Goal: Task Accomplishment & Management: Use online tool/utility

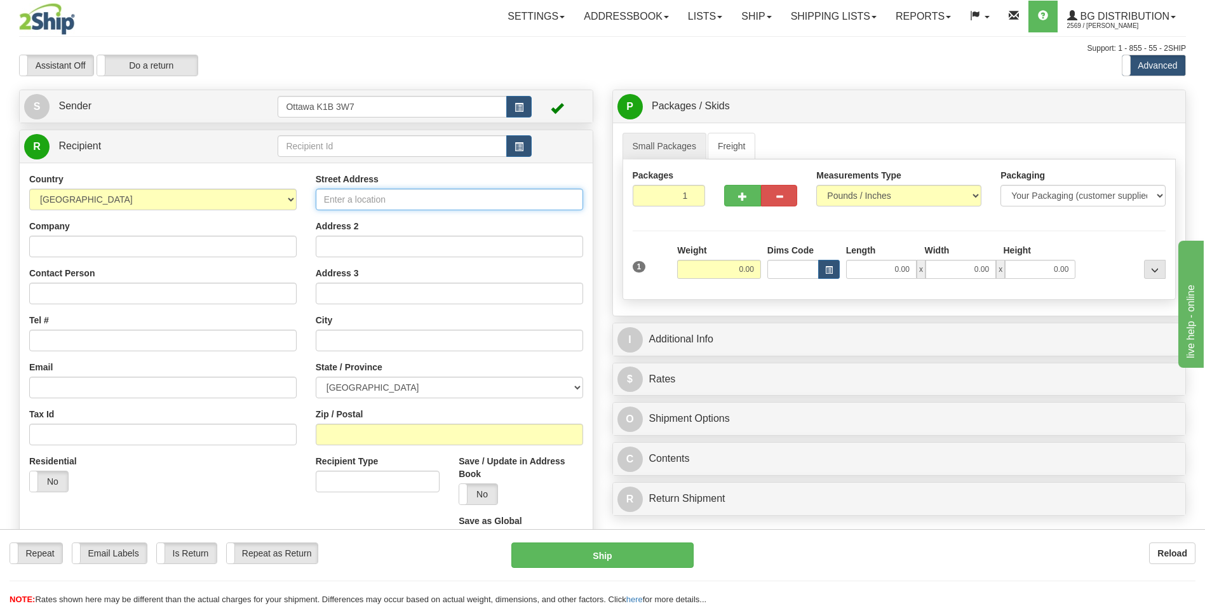
click at [387, 207] on input "Street Address" at bounding box center [450, 200] width 268 height 22
type input "47 METRO ROAD SOUTH"
click at [268, 254] on input "Company" at bounding box center [163, 247] width 268 height 22
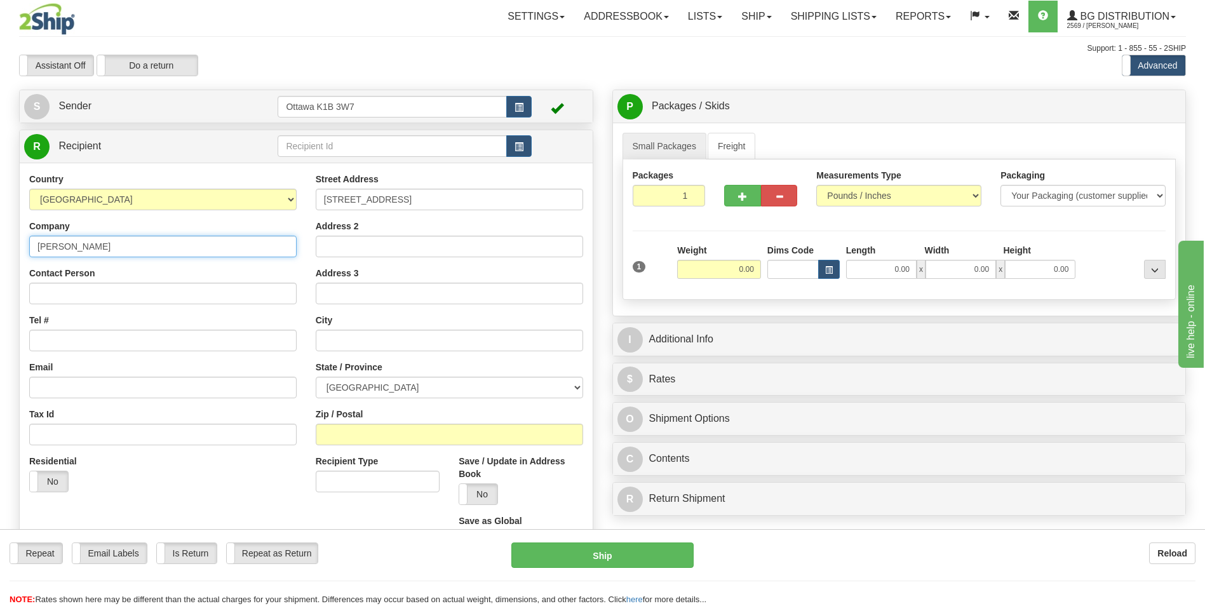
type input "QUINN MCCLEVERTY"
drag, startPoint x: 154, startPoint y: 240, endPoint x: -3, endPoint y: 237, distance: 157.0
click at [0, 237] on html "Training Course Close Toggle navigation Settings Shipping Preferences New Sende…" at bounding box center [602, 303] width 1205 height 606
drag, startPoint x: 132, startPoint y: 305, endPoint x: 137, endPoint y: 299, distance: 7.7
click at [135, 304] on div "Country AFGHANISTAN ALAND ISLANDS ALBANIA ALGERIA AMERICAN SAMOA ANDORRA ANGOLA…" at bounding box center [163, 337] width 287 height 329
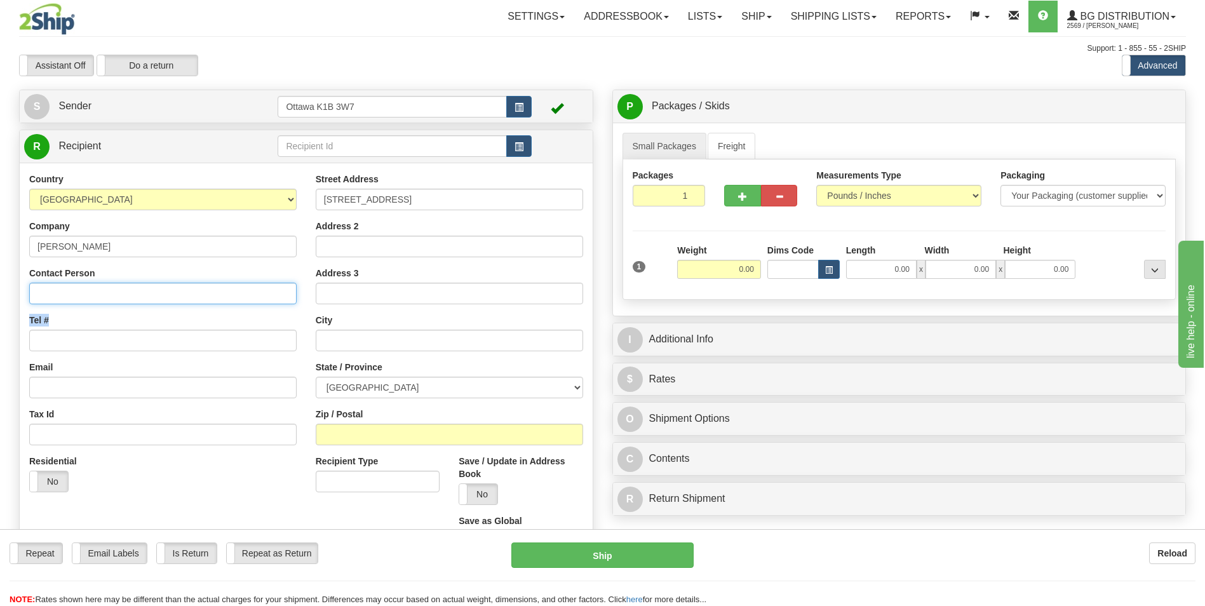
click at [143, 290] on input "Contact Person" at bounding box center [163, 294] width 268 height 22
click at [151, 285] on input "Contact Person" at bounding box center [163, 294] width 268 height 22
click at [154, 290] on input "Contact Person" at bounding box center [163, 294] width 268 height 22
paste input "QUINN MCCLEVERTY"
type input "QUINN MCCLEVERTY"
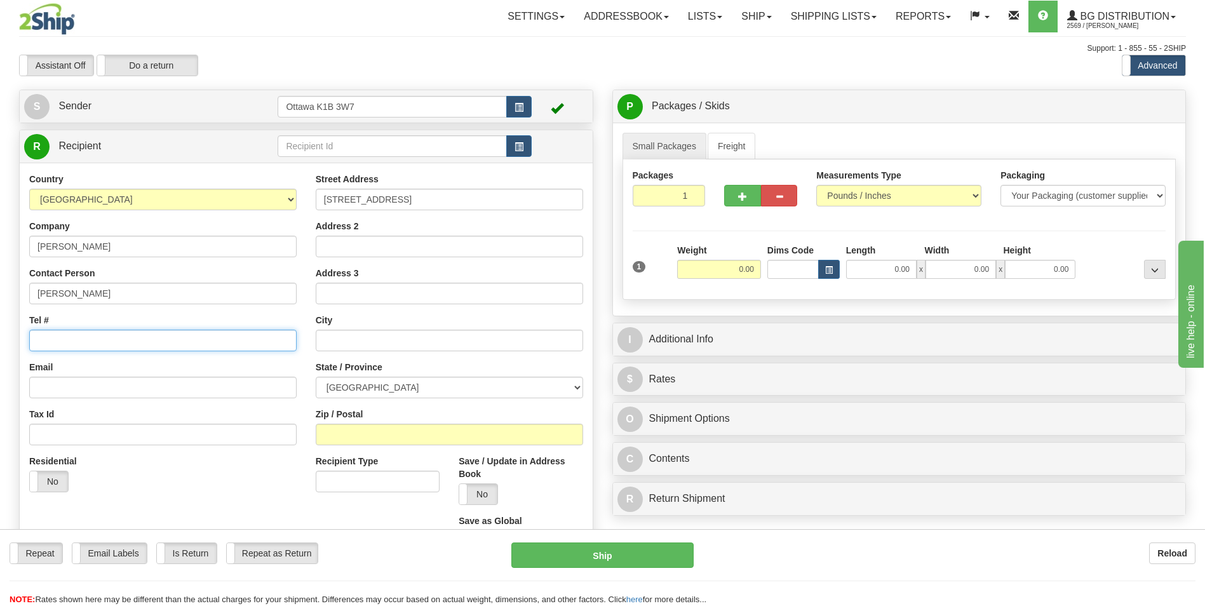
click at [116, 336] on input "Tel #" at bounding box center [163, 341] width 268 height 22
type input "613-816-0707"
click at [405, 339] on input "text" at bounding box center [450, 341] width 268 height 22
type input "KESWICK"
click at [355, 392] on select "ALBERTA BRITISH COLUMBIA MANITOBA NEW BRUNSWICK NEWFOUNDLAND NOVA SCOTIA NUNAVU…" at bounding box center [450, 388] width 268 height 22
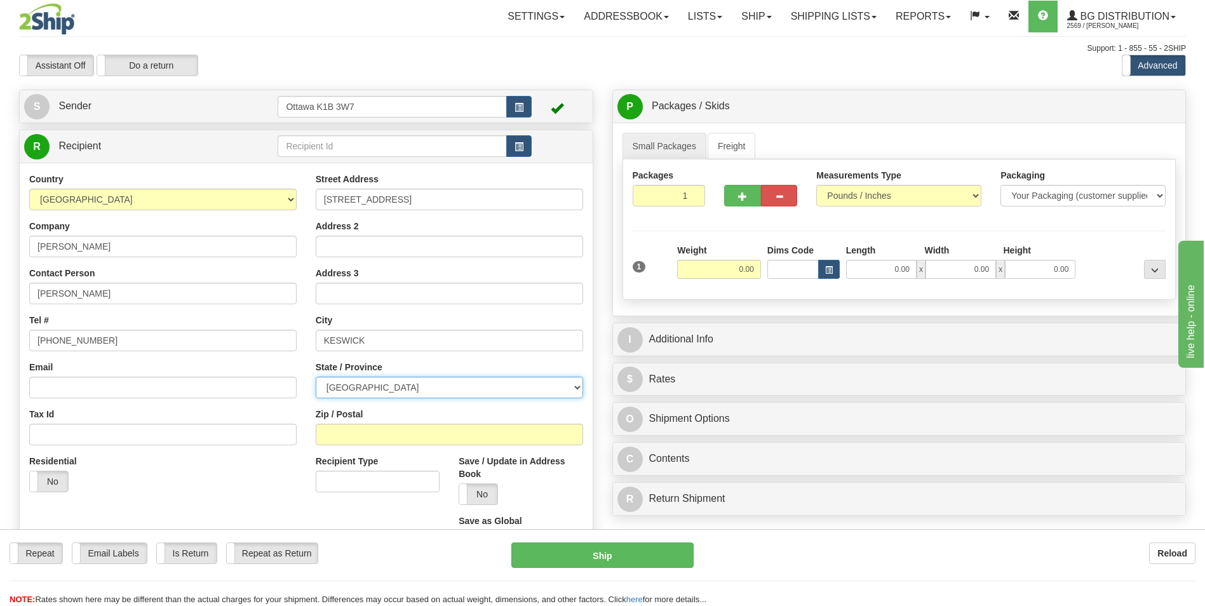
select select "ON"
click at [316, 377] on select "ALBERTA BRITISH COLUMBIA MANITOBA NEW BRUNSWICK NEWFOUNDLAND NOVA SCOTIA NUNAVU…" at bounding box center [450, 388] width 268 height 22
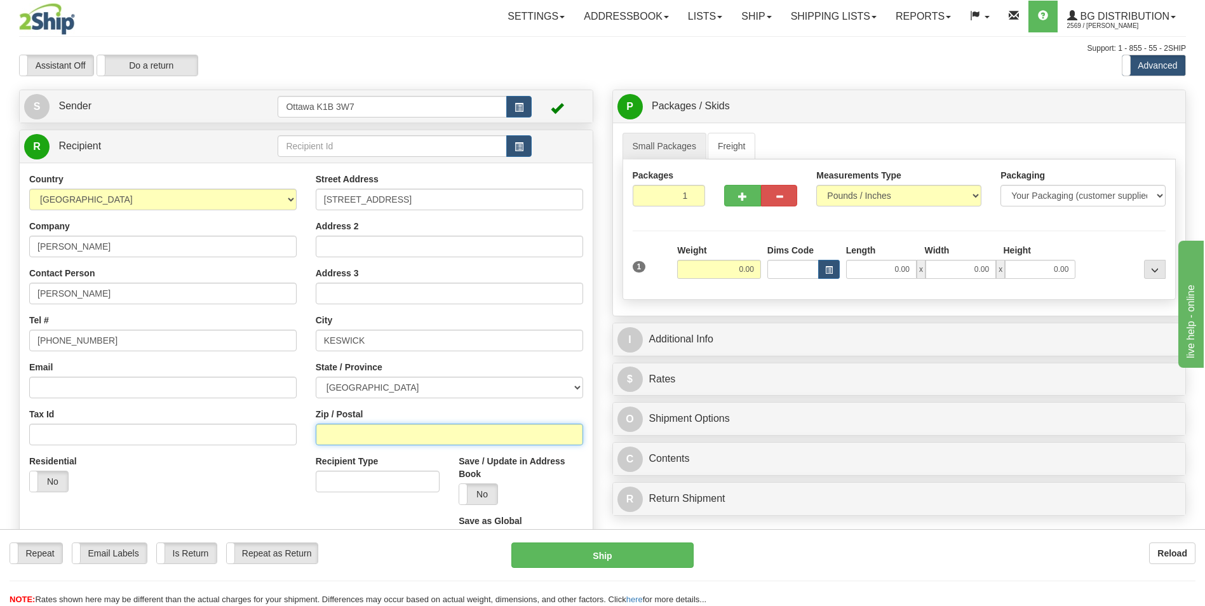
click at [372, 438] on input "Zip / Postal" at bounding box center [450, 435] width 268 height 22
type input "L4P 3K8"
click at [789, 258] on div "1 Weight 0.00 Dims Code 0.00" at bounding box center [900, 266] width 540 height 45
click button "Delete" at bounding box center [0, 0] width 0 height 0
type input "30.00"
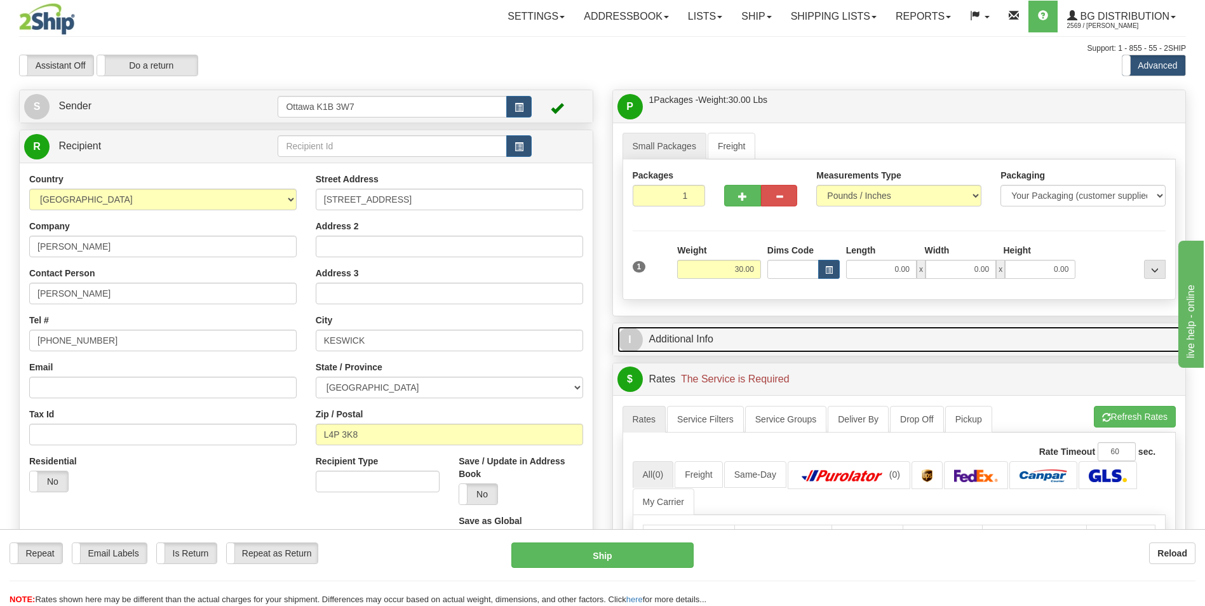
click at [717, 343] on link "I Additional Info" at bounding box center [900, 340] width 564 height 26
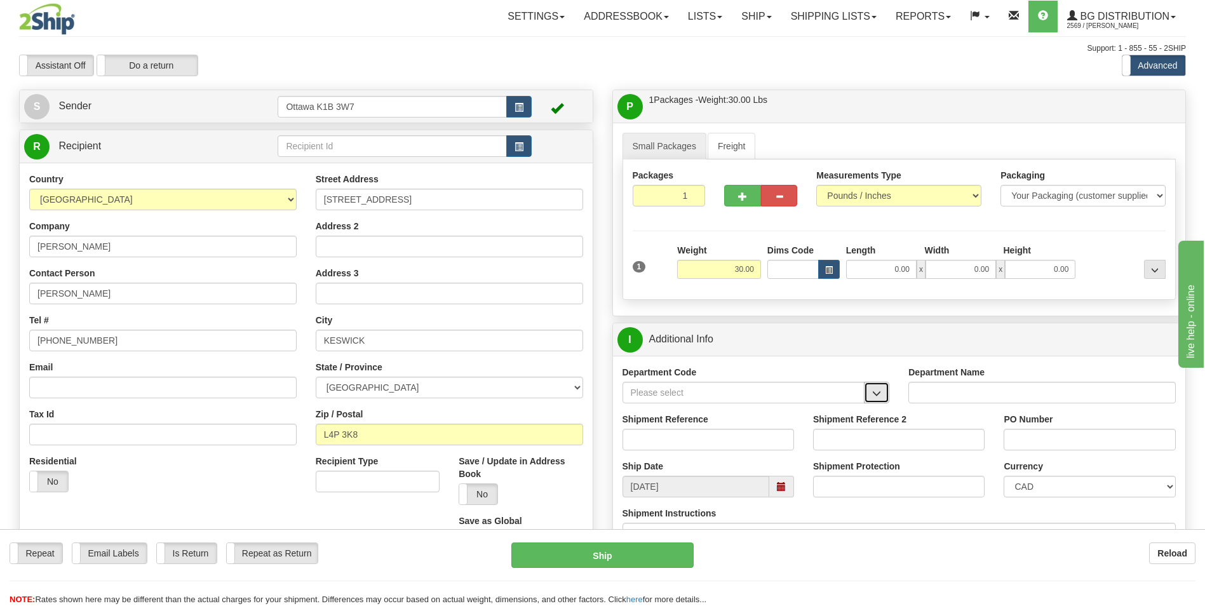
click at [879, 397] on span "button" at bounding box center [876, 393] width 9 height 8
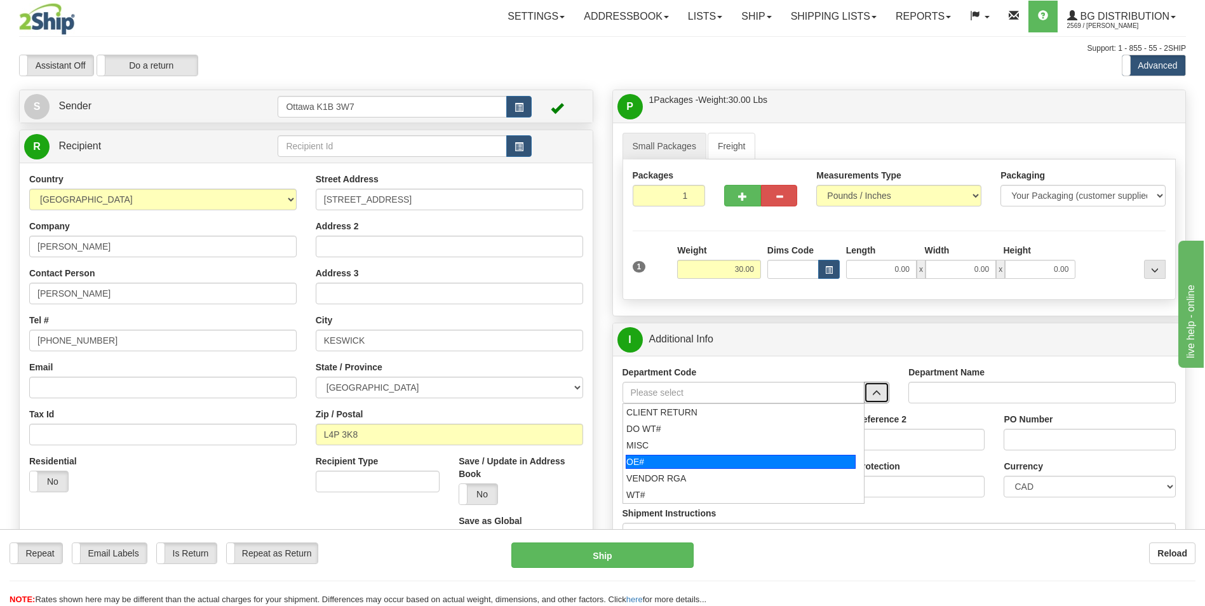
click at [642, 459] on div "OE#" at bounding box center [741, 462] width 230 height 14
type input "OE#"
type input "ORDERS"
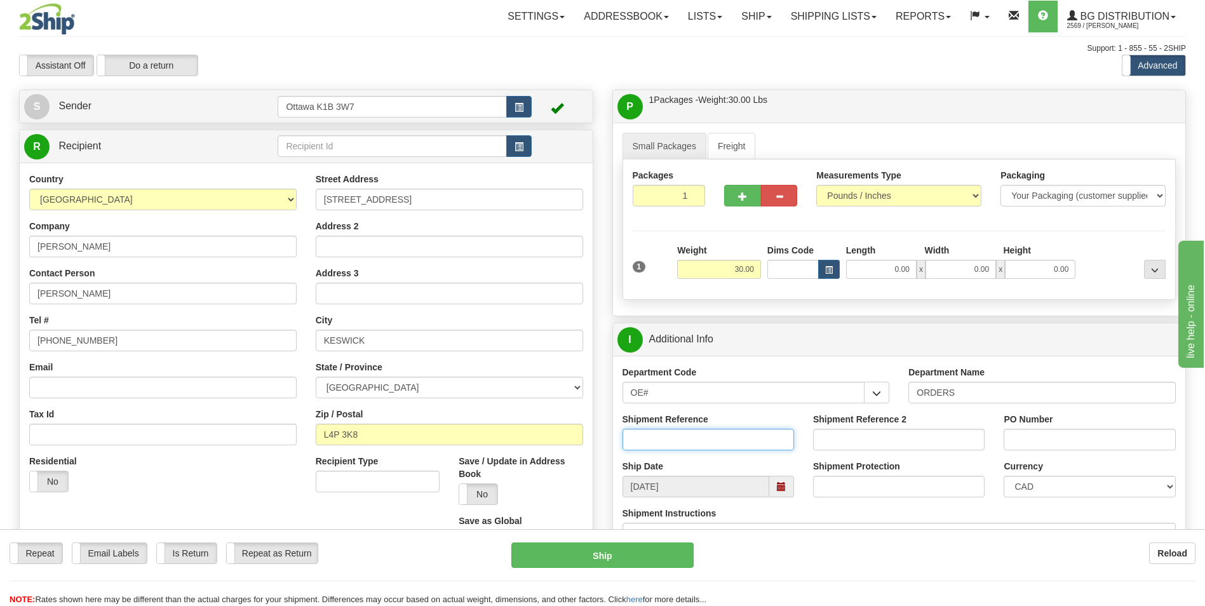
click at [660, 443] on input "Shipment Reference" at bounding box center [709, 440] width 172 height 22
type input "10204581-00"
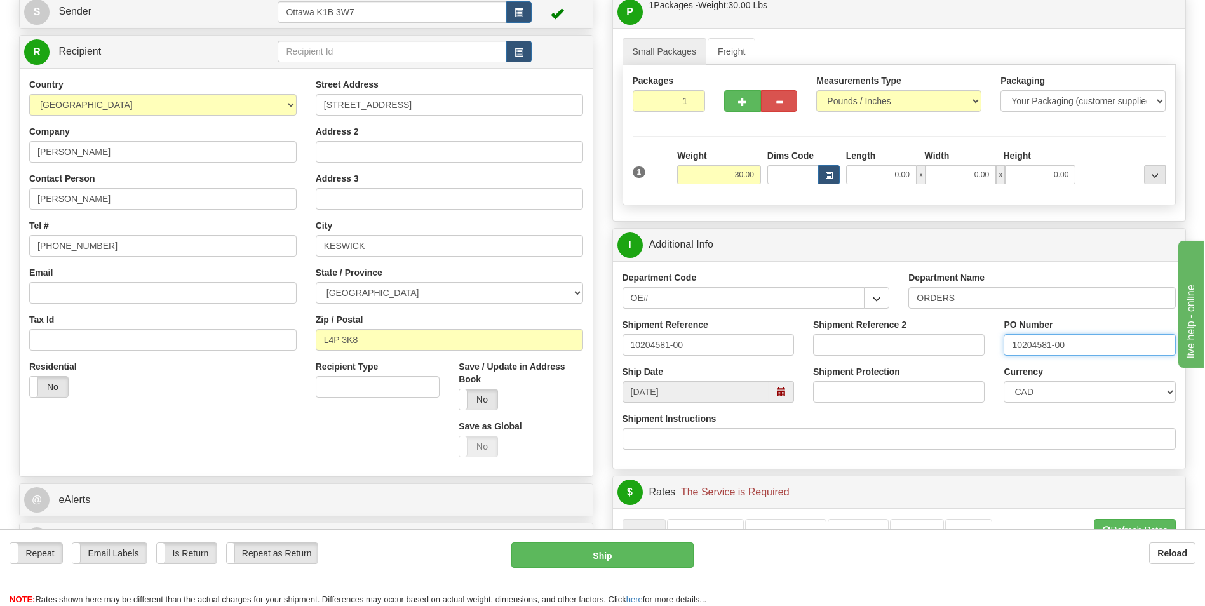
scroll to position [254, 0]
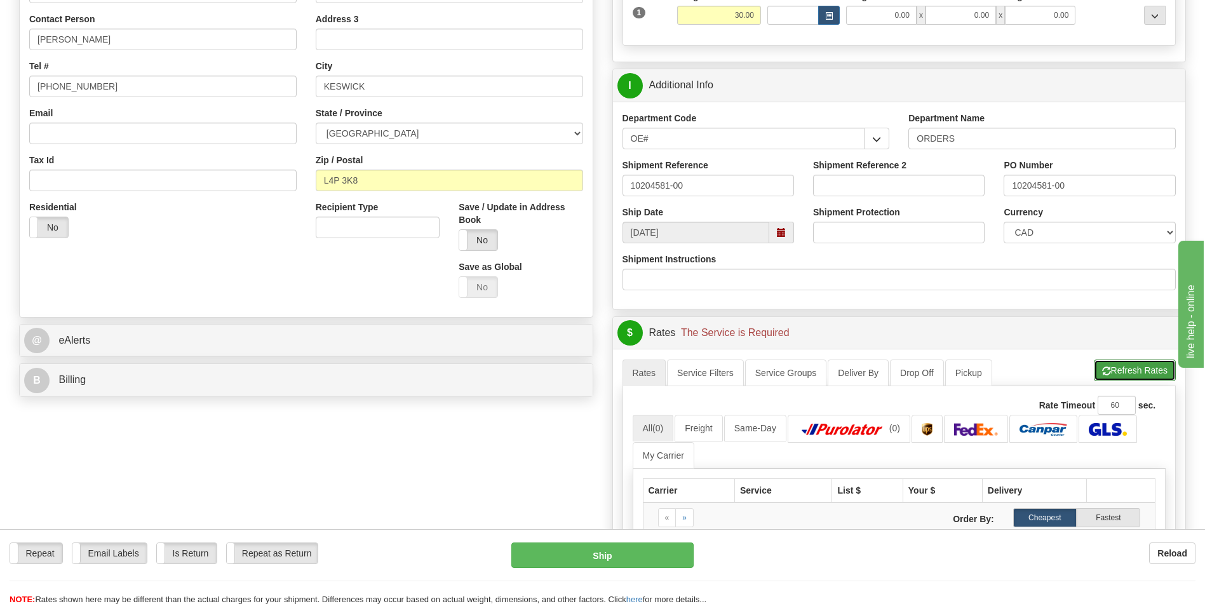
click at [1119, 377] on button "Refresh Rates" at bounding box center [1135, 371] width 82 height 22
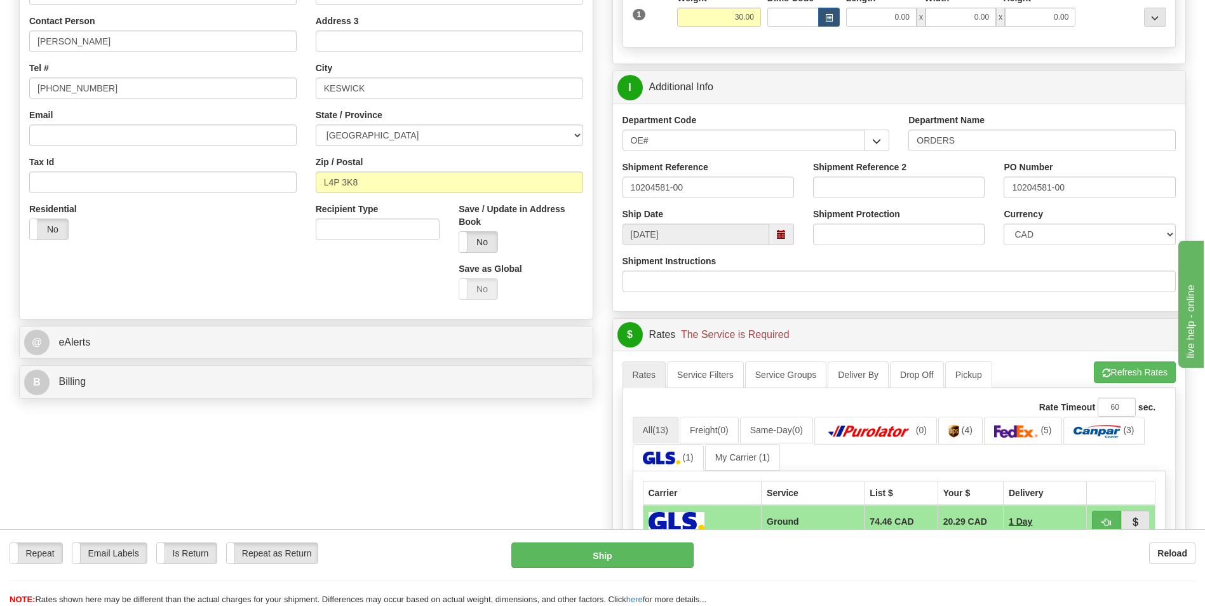
scroll to position [445, 0]
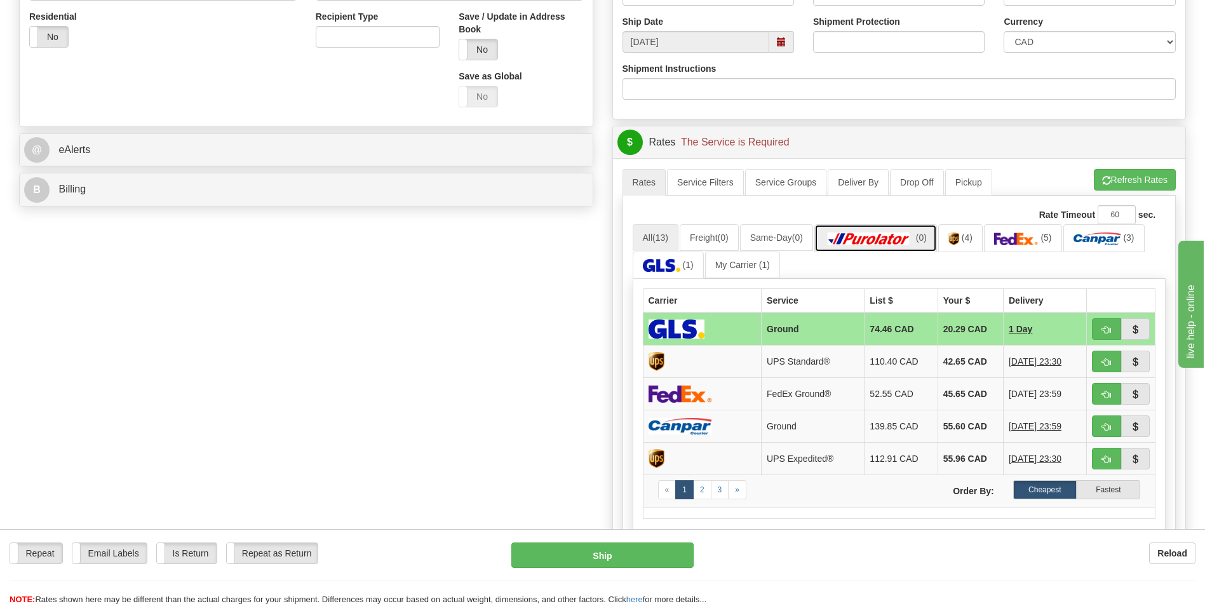
click at [924, 234] on span "(0)" at bounding box center [921, 238] width 11 height 10
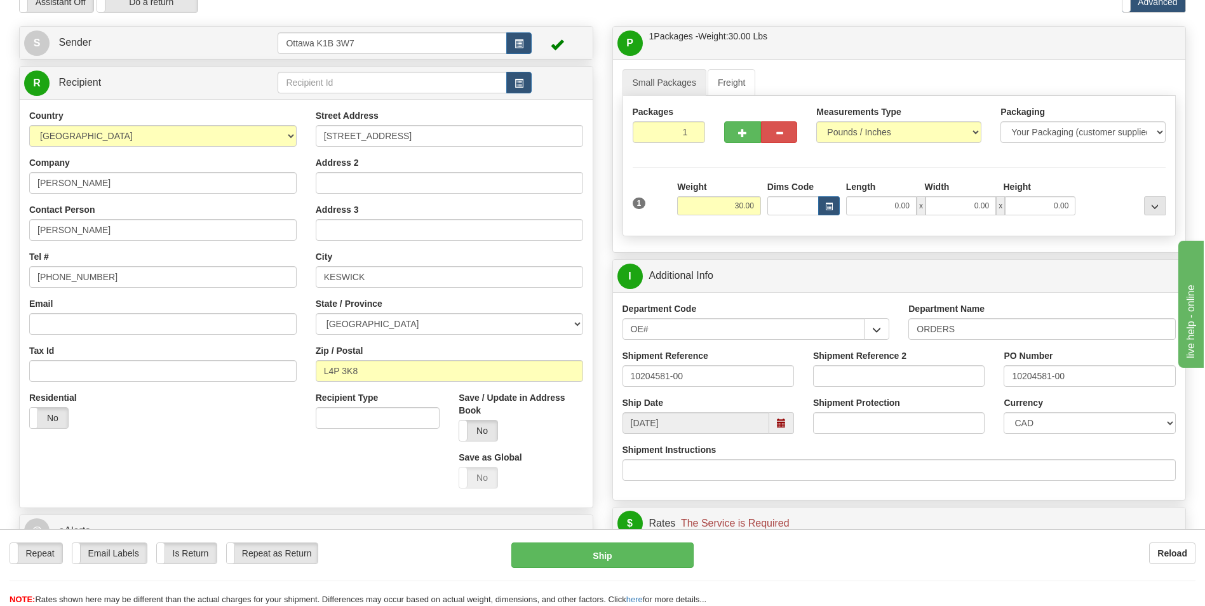
scroll to position [0, 0]
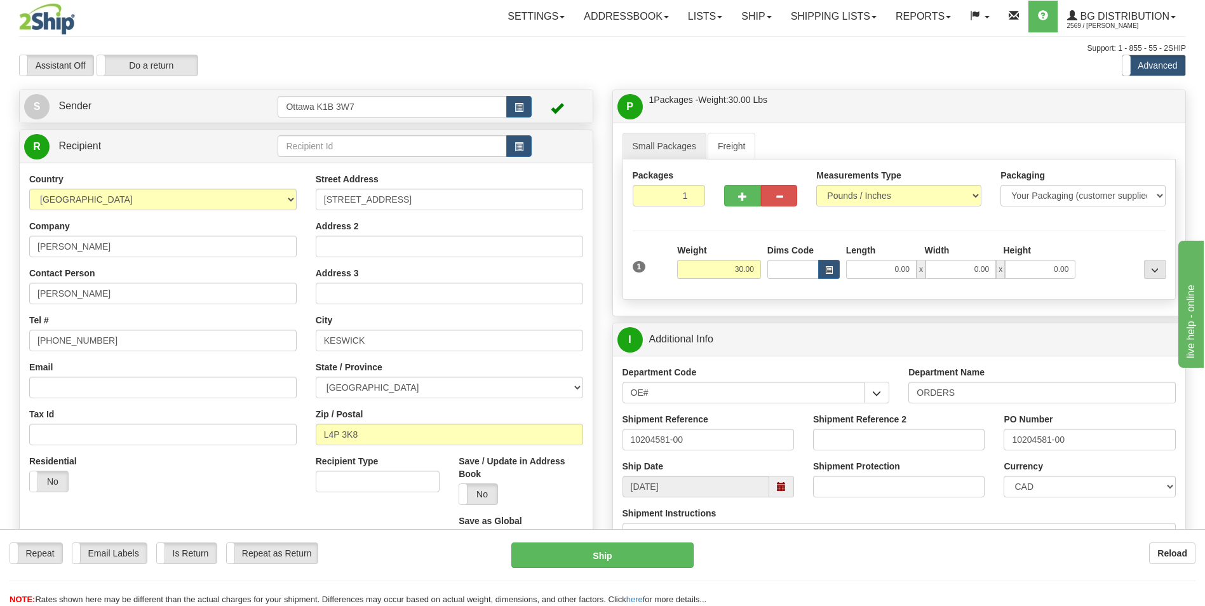
click at [778, 491] on span at bounding box center [781, 486] width 9 height 9
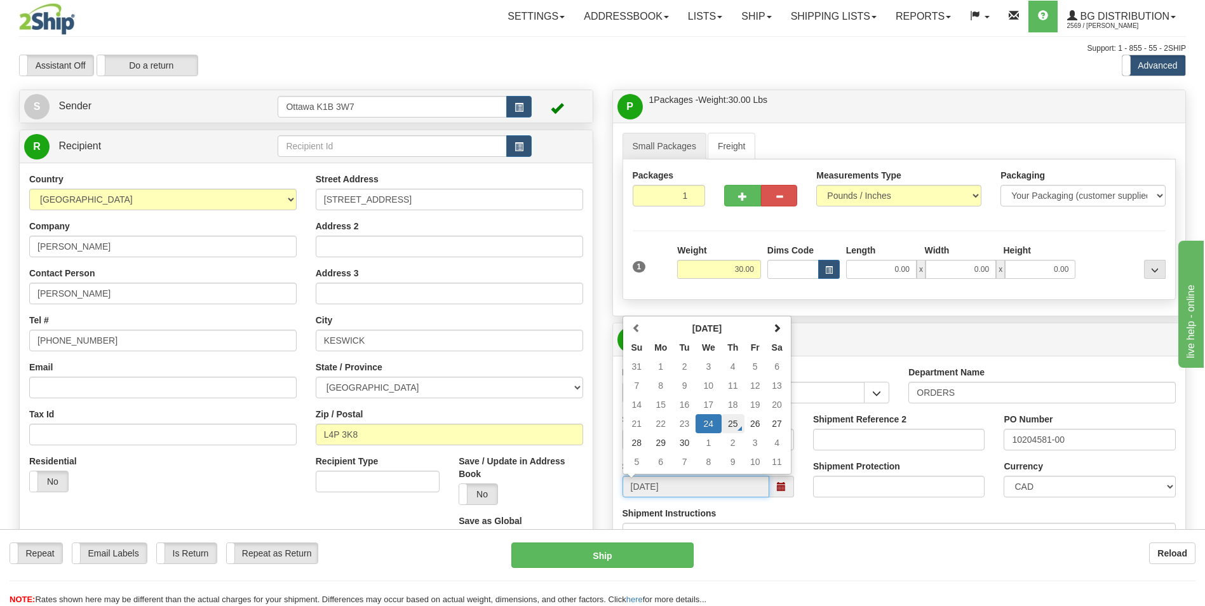
click at [735, 423] on td "25" at bounding box center [733, 423] width 23 height 19
type input "[DATE]"
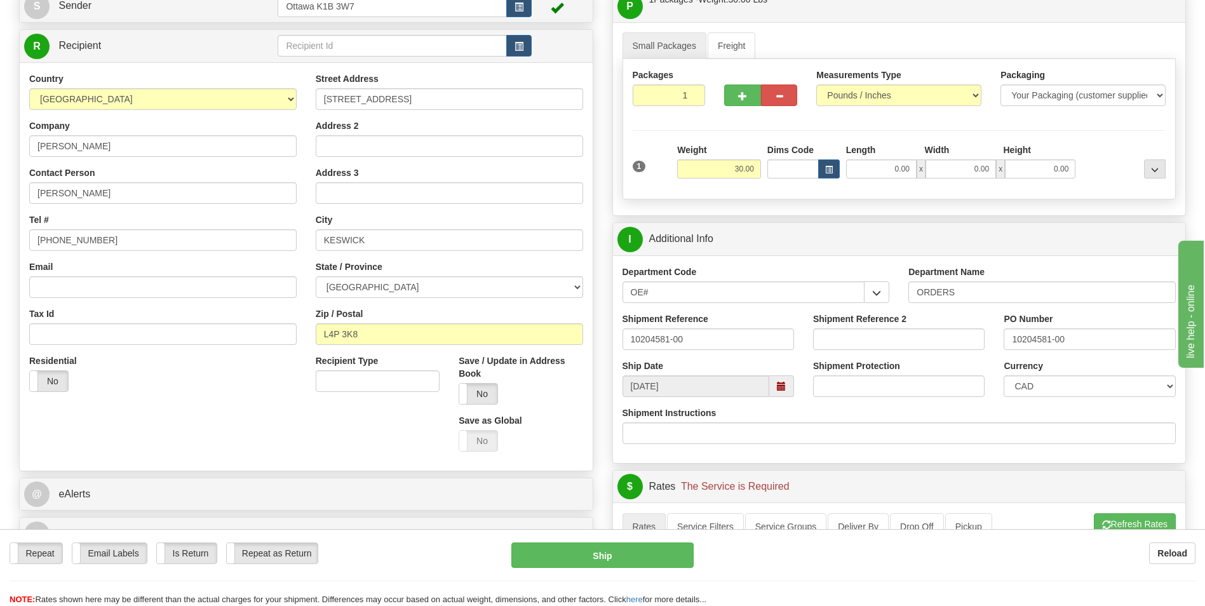
scroll to position [254, 0]
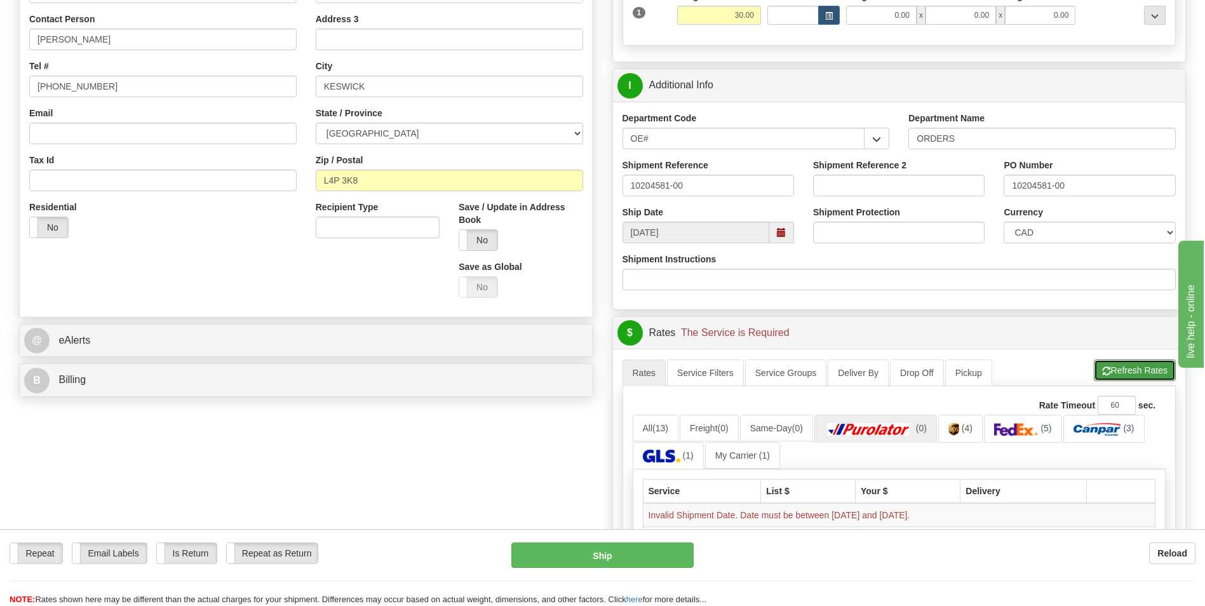
click at [1140, 367] on button "Refresh Rates" at bounding box center [1135, 371] width 82 height 22
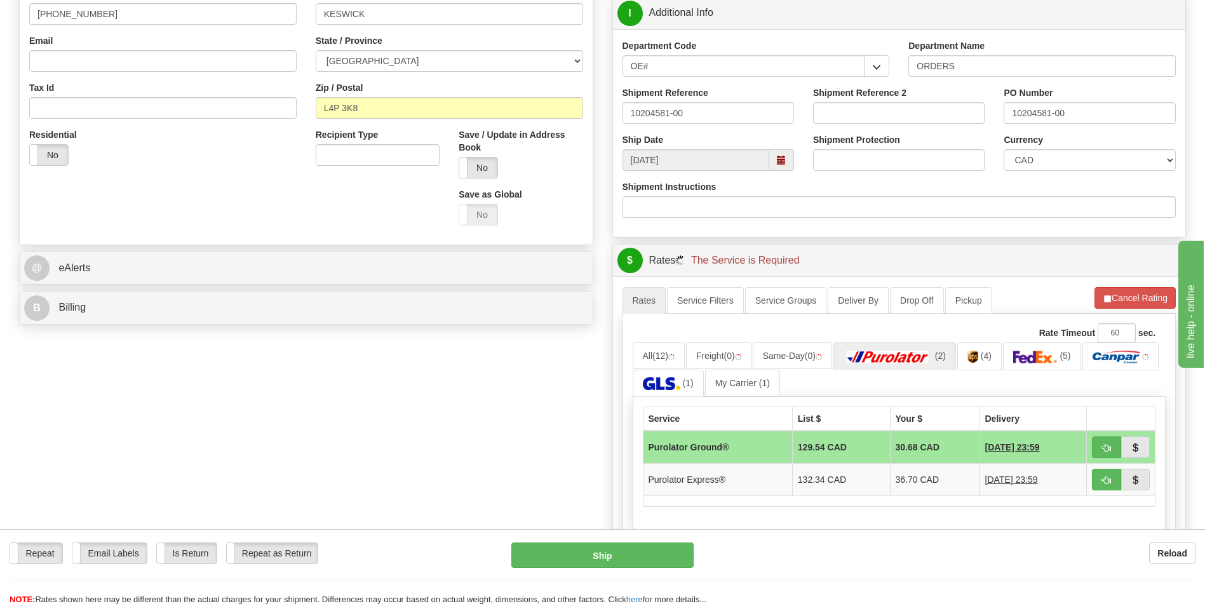
scroll to position [381, 0]
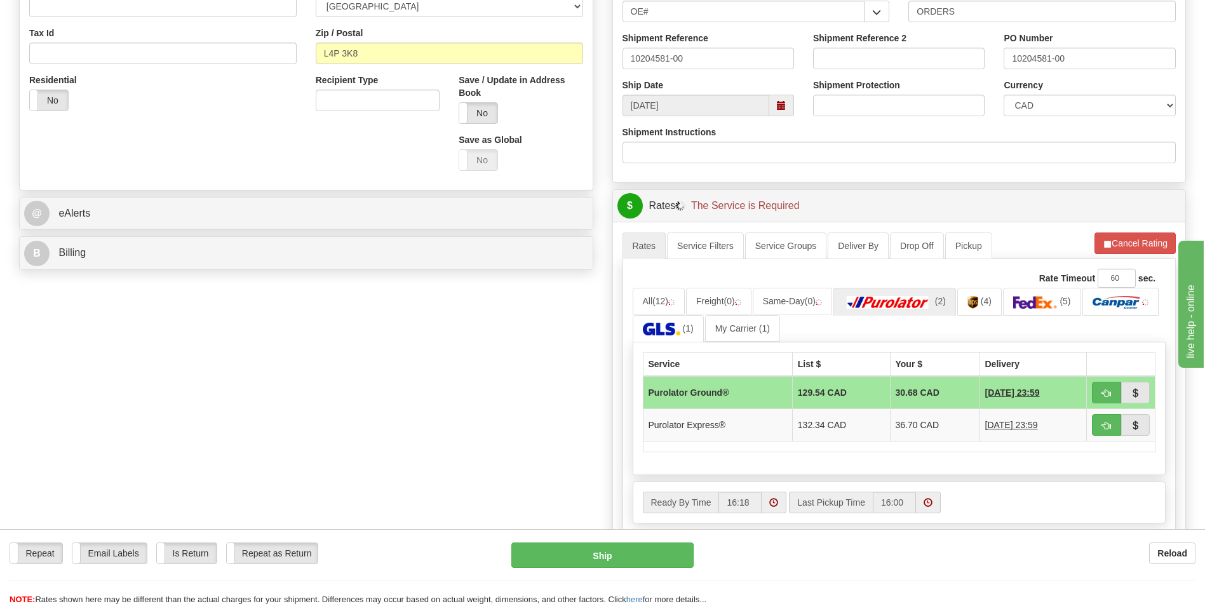
click at [1107, 381] on td at bounding box center [1121, 392] width 69 height 33
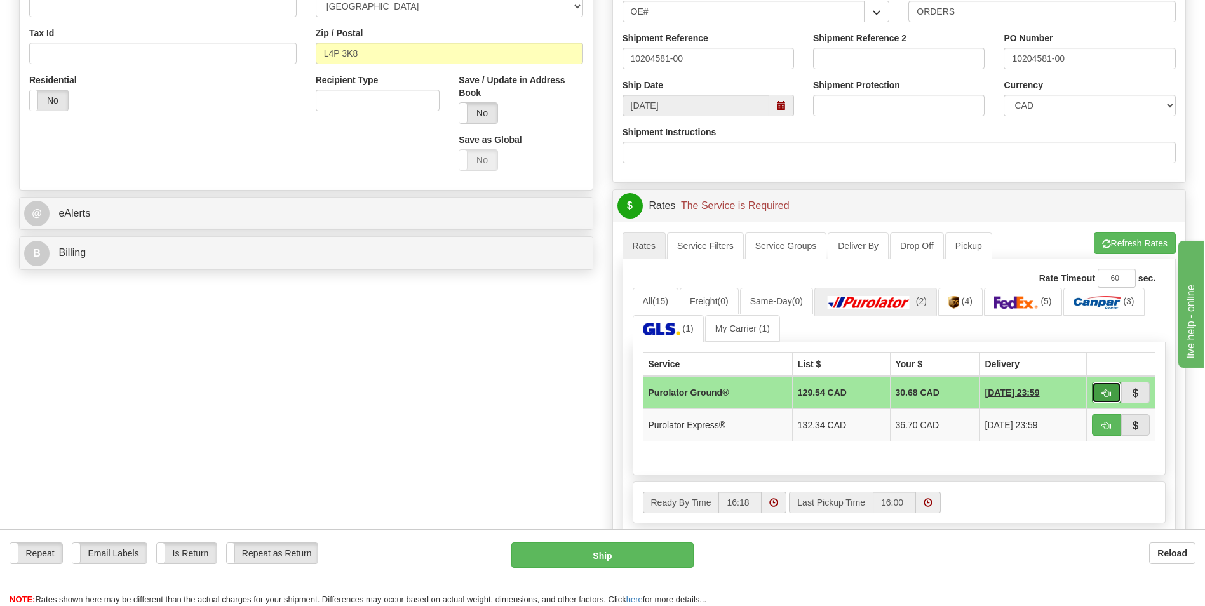
click at [1107, 397] on span "button" at bounding box center [1106, 393] width 9 height 8
type input "260"
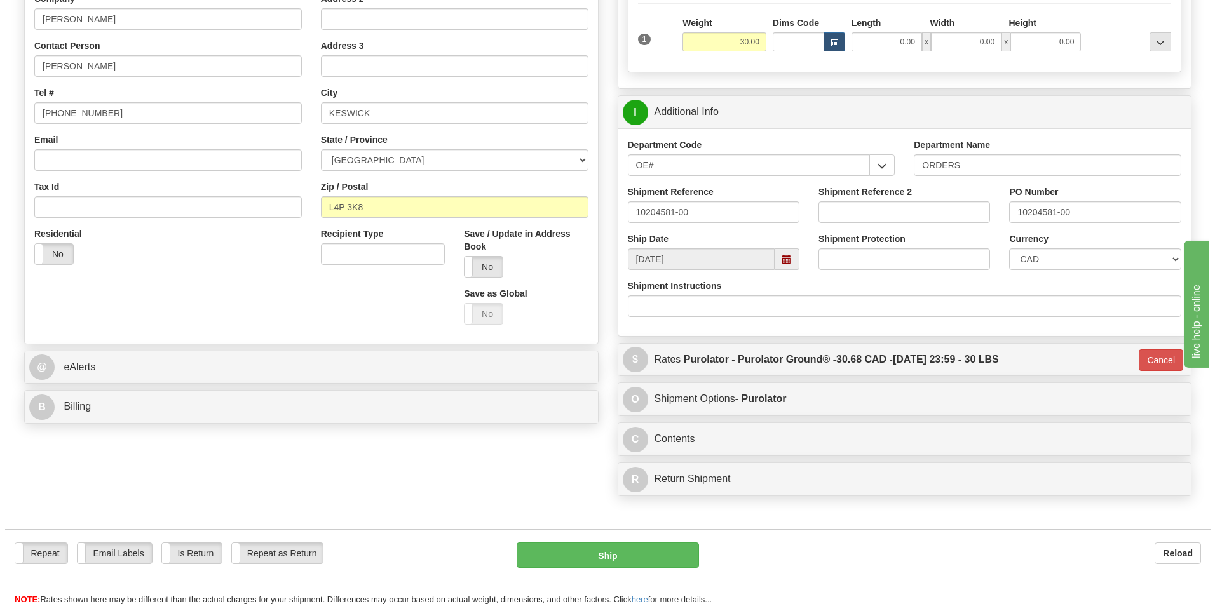
scroll to position [0, 0]
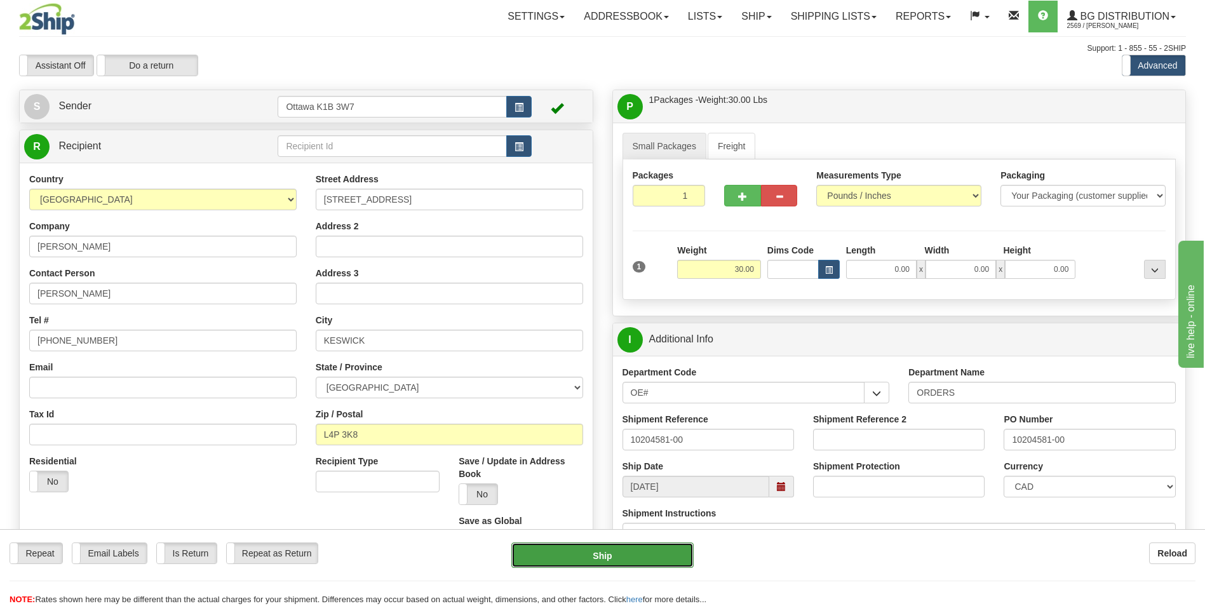
click at [642, 545] on button "Ship" at bounding box center [602, 555] width 182 height 25
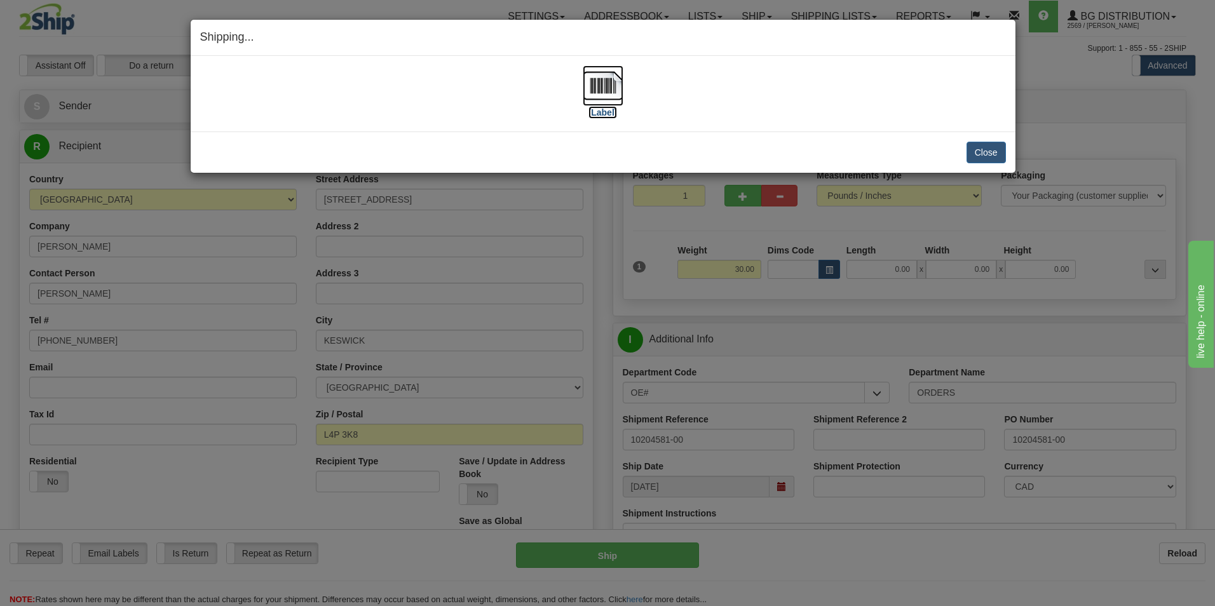
click at [590, 75] on img at bounding box center [603, 85] width 41 height 41
click at [984, 147] on button "Close" at bounding box center [985, 153] width 39 height 22
